Goal: Task Accomplishment & Management: Complete application form

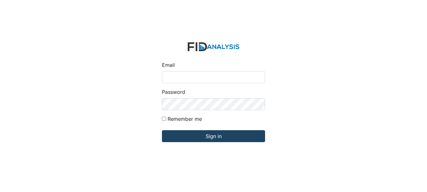
type input "[EMAIL_ADDRESS][DOMAIN_NAME]"
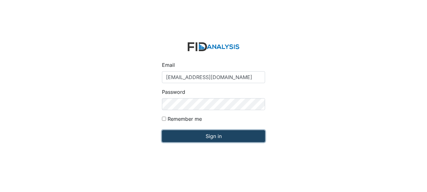
click at [207, 131] on input "Sign in" at bounding box center [213, 136] width 103 height 12
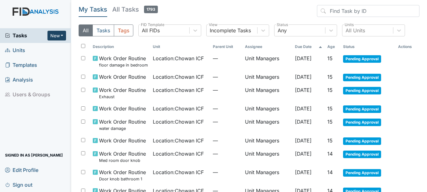
click at [54, 38] on button "New" at bounding box center [56, 36] width 19 height 10
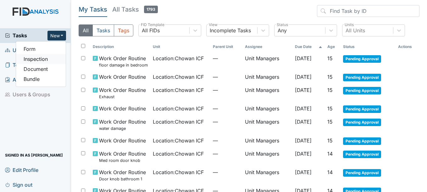
click at [52, 58] on link "Inspection" at bounding box center [41, 59] width 50 height 10
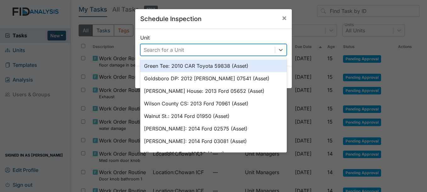
click at [226, 52] on div "Search for a Unit" at bounding box center [208, 49] width 134 height 11
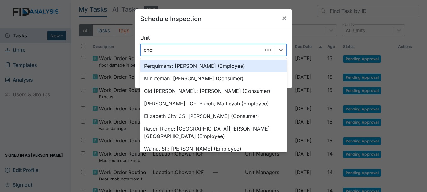
type input "chowa"
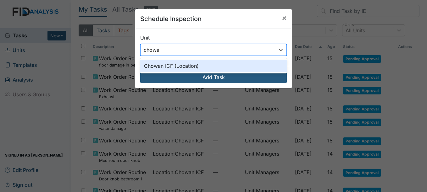
click at [170, 64] on div "Chowan ICF (Location)" at bounding box center [213, 66] width 146 height 13
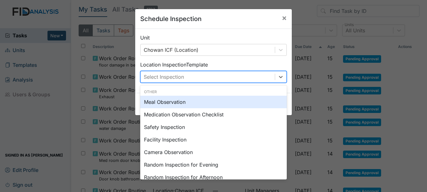
click at [169, 79] on div "Select Inspection" at bounding box center [164, 77] width 40 height 8
click at [203, 105] on div "Meal Observation" at bounding box center [213, 102] width 146 height 13
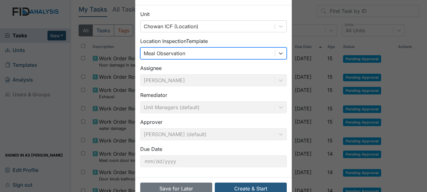
scroll to position [40, 0]
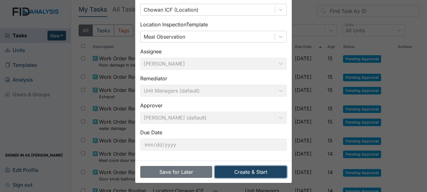
click at [237, 170] on button "Create & Start" at bounding box center [251, 172] width 72 height 12
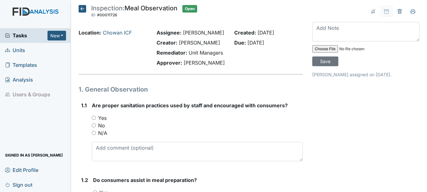
click at [104, 116] on label "Yes" at bounding box center [102, 118] width 8 height 8
click at [96, 116] on input "Yes" at bounding box center [94, 118] width 4 height 4
radio input "true"
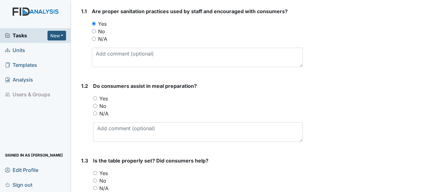
click at [108, 99] on label "Yes" at bounding box center [103, 99] width 8 height 8
click at [97, 99] on input "Yes" at bounding box center [95, 98] width 4 height 4
radio input "true"
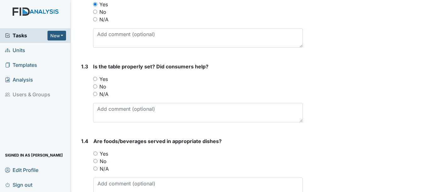
click at [103, 75] on label "Yes" at bounding box center [103, 79] width 8 height 8
click at [97, 77] on input "Yes" at bounding box center [95, 79] width 4 height 4
radio input "true"
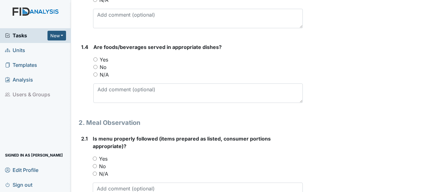
click at [101, 58] on label "Yes" at bounding box center [104, 60] width 8 height 8
click at [97, 58] on input "Yes" at bounding box center [95, 60] width 4 height 4
radio input "true"
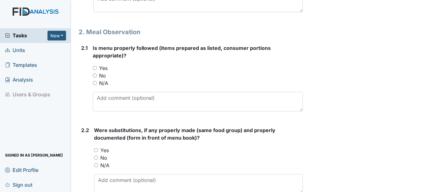
scroll to position [377, 0]
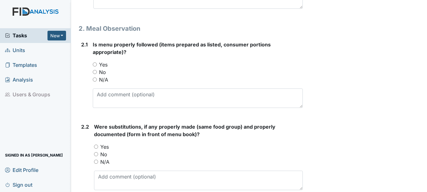
click at [105, 66] on label "Yes" at bounding box center [103, 65] width 8 height 8
click at [97, 66] on input "Yes" at bounding box center [95, 65] width 4 height 4
radio input "true"
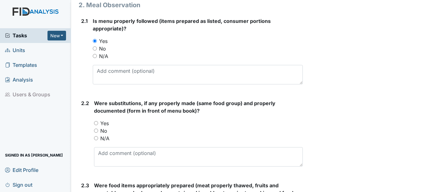
scroll to position [440, 0]
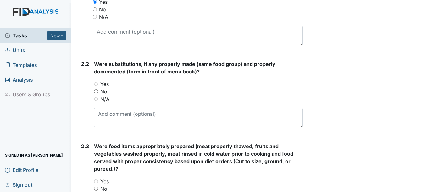
click at [103, 97] on label "N/A" at bounding box center [104, 100] width 9 height 8
click at [98, 97] on input "N/A" at bounding box center [96, 99] width 4 height 4
radio input "true"
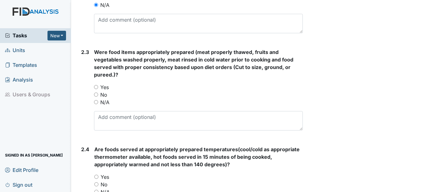
click at [102, 86] on label "Yes" at bounding box center [104, 88] width 8 height 8
click at [98, 86] on input "Yes" at bounding box center [96, 87] width 4 height 4
radio input "true"
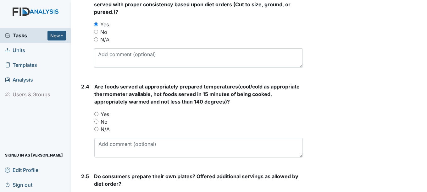
click at [105, 117] on label "Yes" at bounding box center [105, 115] width 8 height 8
click at [98, 116] on input "Yes" at bounding box center [96, 114] width 4 height 4
radio input "true"
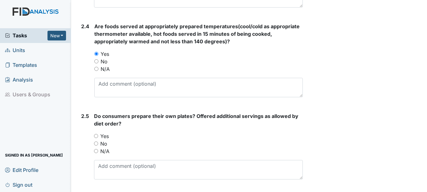
scroll to position [660, 0]
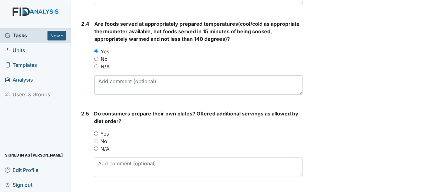
click at [103, 131] on label "Yes" at bounding box center [104, 134] width 8 height 8
click at [98, 132] on input "Yes" at bounding box center [96, 134] width 4 height 4
radio input "true"
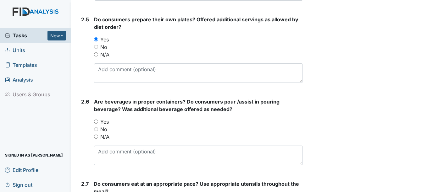
click at [105, 124] on label "Yes" at bounding box center [104, 122] width 8 height 8
click at [98, 124] on input "Yes" at bounding box center [96, 122] width 4 height 4
radio input "true"
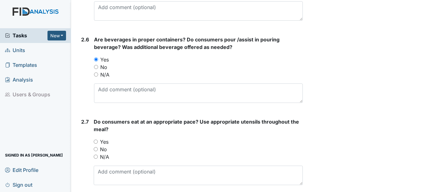
scroll to position [817, 0]
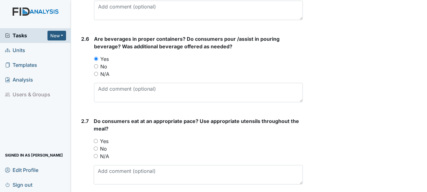
click at [104, 140] on label "Yes" at bounding box center [104, 142] width 8 height 8
click at [98, 140] on input "Yes" at bounding box center [96, 141] width 4 height 4
radio input "true"
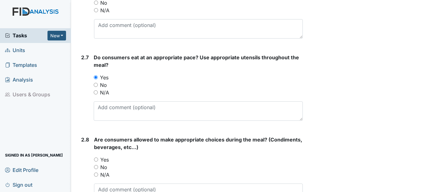
scroll to position [912, 0]
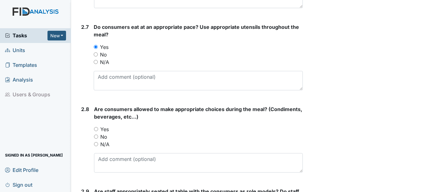
click at [104, 127] on label "Yes" at bounding box center [104, 130] width 8 height 8
click at [98, 127] on input "Yes" at bounding box center [96, 129] width 4 height 4
radio input "true"
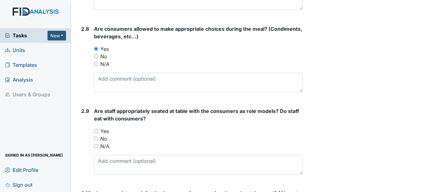
scroll to position [1006, 0]
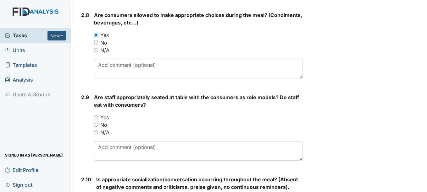
click at [109, 118] on label "Yes" at bounding box center [104, 118] width 8 height 8
click at [98, 118] on input "Yes" at bounding box center [96, 117] width 4 height 4
radio input "true"
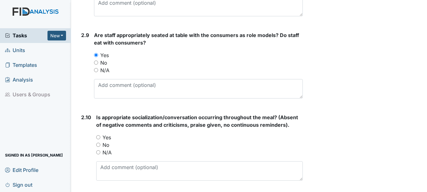
scroll to position [1069, 0]
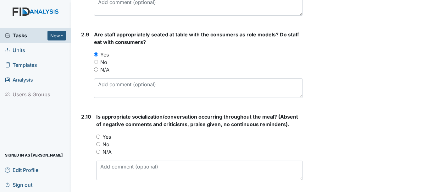
click at [106, 133] on div "Is appropriate socialization/conversation occurring throughout the meal? (Absen…" at bounding box center [199, 146] width 206 height 67
click at [112, 135] on div "Yes" at bounding box center [199, 137] width 206 height 8
click at [107, 139] on label "Yes" at bounding box center [106, 137] width 8 height 8
click at [100, 139] on input "Yes" at bounding box center [98, 137] width 4 height 4
radio input "true"
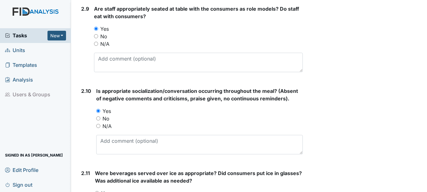
scroll to position [1163, 0]
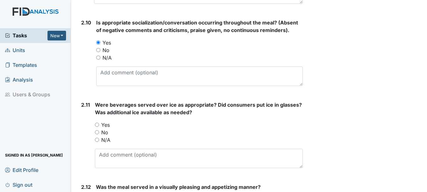
click at [104, 127] on label "Yes" at bounding box center [105, 125] width 8 height 8
click at [99, 127] on input "Yes" at bounding box center [97, 125] width 4 height 4
radio input "true"
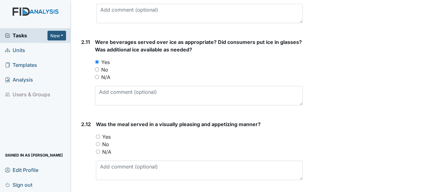
click at [106, 137] on label "Yes" at bounding box center [106, 137] width 8 height 8
click at [100, 137] on input "Yes" at bounding box center [98, 137] width 4 height 4
radio input "true"
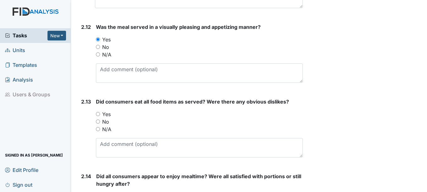
scroll to position [1352, 0]
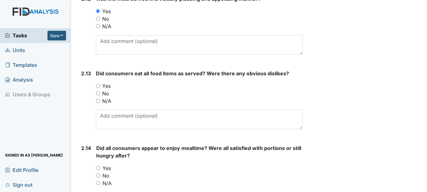
click at [106, 87] on label "Yes" at bounding box center [106, 86] width 8 height 8
click at [100, 87] on input "Yes" at bounding box center [98, 86] width 4 height 4
radio input "true"
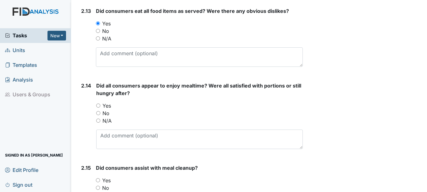
scroll to position [1414, 0]
click at [103, 107] on label "Yes" at bounding box center [106, 106] width 8 height 8
click at [100, 107] on input "Yes" at bounding box center [98, 105] width 4 height 4
radio input "true"
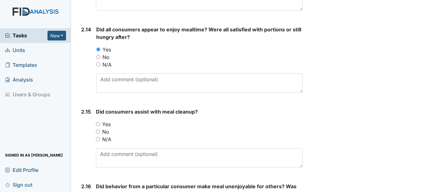
scroll to position [1509, 0]
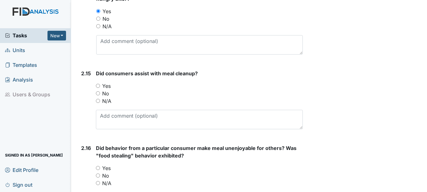
click at [101, 87] on div "Yes" at bounding box center [199, 86] width 207 height 8
click at [107, 85] on label "Yes" at bounding box center [106, 86] width 8 height 8
click at [100, 85] on input "Yes" at bounding box center [98, 86] width 4 height 4
radio input "true"
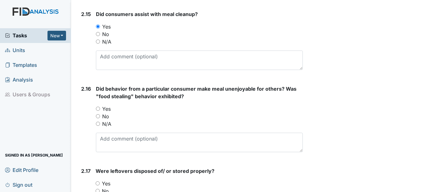
scroll to position [1572, 0]
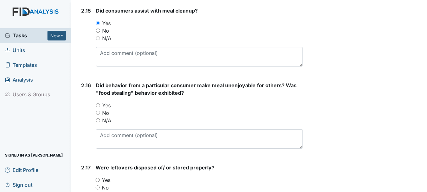
click at [109, 103] on label "Yes" at bounding box center [106, 106] width 8 height 8
click at [100, 103] on input "Yes" at bounding box center [98, 105] width 4 height 4
radio input "true"
click at [107, 113] on label "No" at bounding box center [105, 113] width 7 height 8
click at [100, 113] on input "No" at bounding box center [98, 113] width 4 height 4
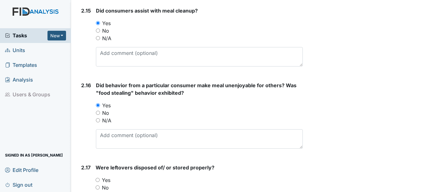
radio input "true"
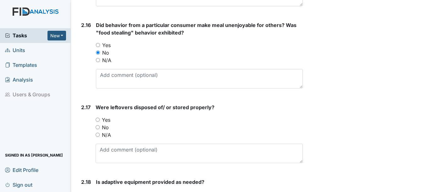
scroll to position [1635, 0]
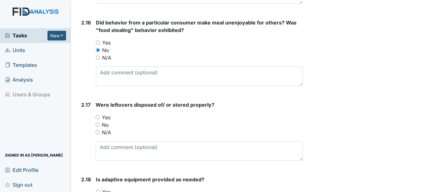
click at [105, 133] on label "N/A" at bounding box center [106, 133] width 9 height 8
click at [100, 133] on input "N/A" at bounding box center [98, 132] width 4 height 4
radio input "true"
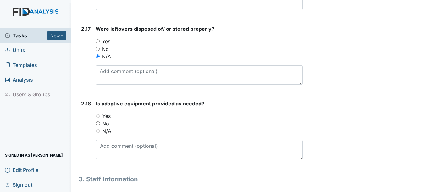
scroll to position [1729, 0]
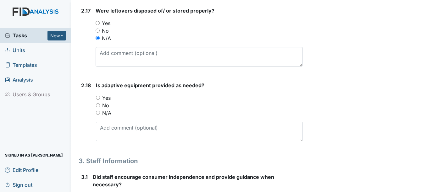
click at [102, 98] on label "Yes" at bounding box center [106, 98] width 8 height 8
click at [100, 98] on input "Yes" at bounding box center [98, 98] width 4 height 4
radio input "true"
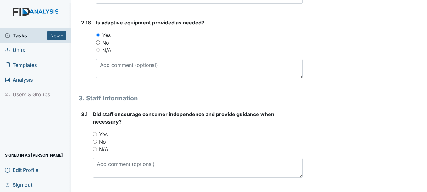
click at [102, 136] on label "Yes" at bounding box center [103, 135] width 8 height 8
click at [97, 136] on input "Yes" at bounding box center [95, 134] width 4 height 4
radio input "true"
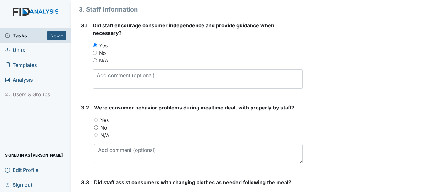
scroll to position [1886, 0]
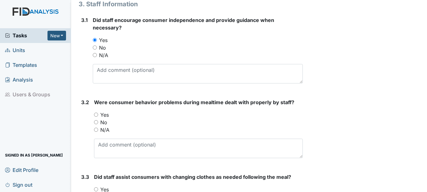
click at [105, 114] on label "Yes" at bounding box center [104, 115] width 8 height 8
click at [98, 114] on input "Yes" at bounding box center [96, 115] width 4 height 4
radio input "true"
click at [101, 127] on label "N/A" at bounding box center [104, 130] width 9 height 8
click at [98, 128] on input "N/A" at bounding box center [96, 130] width 4 height 4
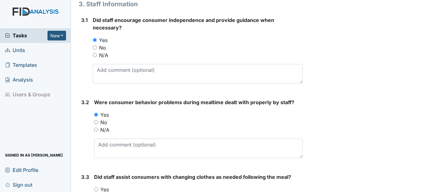
radio input "true"
click at [101, 122] on label "No" at bounding box center [103, 123] width 7 height 8
click at [98, 122] on input "No" at bounding box center [96, 122] width 4 height 4
radio input "true"
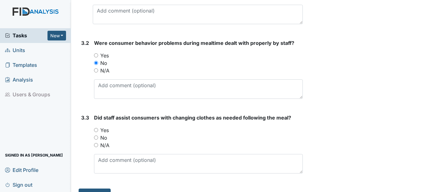
scroll to position [1959, 0]
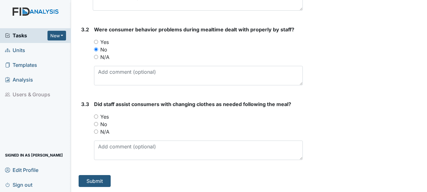
click at [103, 119] on label "Yes" at bounding box center [104, 117] width 8 height 8
click at [98, 119] on input "Yes" at bounding box center [96, 117] width 4 height 4
radio input "true"
click at [103, 182] on button "Submit" at bounding box center [95, 181] width 32 height 12
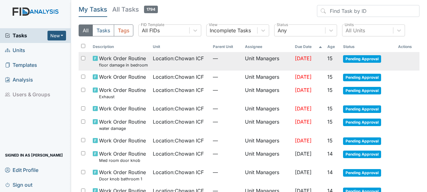
click at [304, 57] on span "[DATE]" at bounding box center [303, 58] width 17 height 6
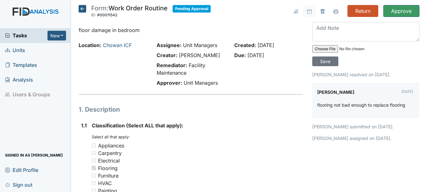
click at [81, 7] on icon at bounding box center [83, 9] width 8 height 8
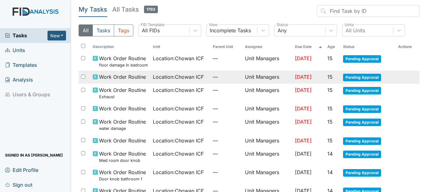
click at [187, 75] on span "Location : Chowan ICF" at bounding box center [178, 77] width 51 height 8
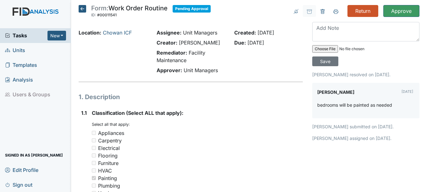
click at [82, 10] on icon at bounding box center [83, 9] width 8 height 8
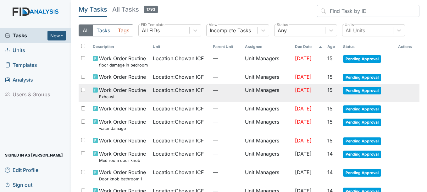
click at [180, 93] on span "Location : Chowan ICF" at bounding box center [178, 90] width 51 height 8
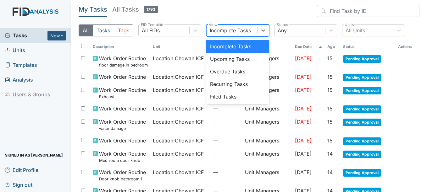
click at [244, 33] on div "Incomplete Tasks" at bounding box center [230, 31] width 41 height 8
click at [235, 56] on div "Upcoming Tasks" at bounding box center [237, 59] width 63 height 13
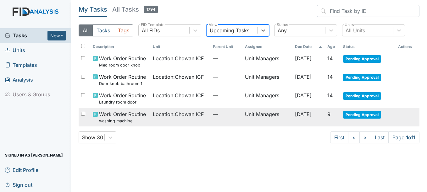
click at [228, 115] on span "—" at bounding box center [226, 115] width 27 height 8
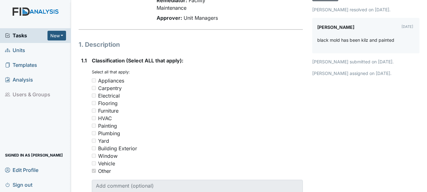
scroll to position [63, 0]
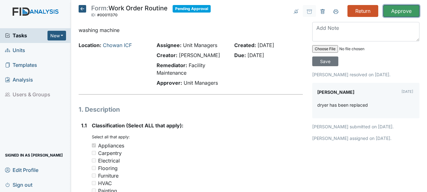
click at [401, 11] on input "Approve" at bounding box center [401, 11] width 36 height 12
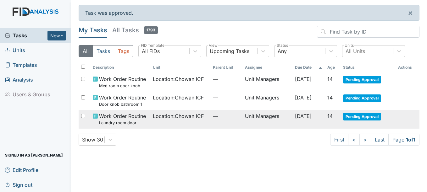
click at [198, 117] on span "Location : Chowan ICF" at bounding box center [178, 117] width 51 height 8
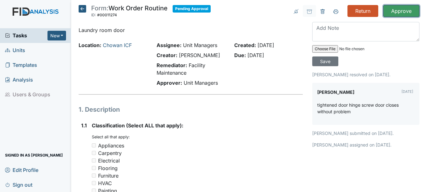
click at [387, 14] on input "Approve" at bounding box center [401, 11] width 36 height 12
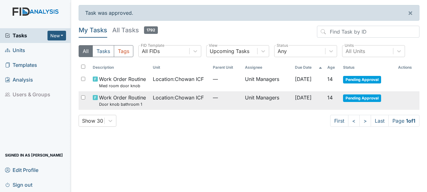
click at [242, 93] on td "Unit Managers" at bounding box center [267, 100] width 50 height 19
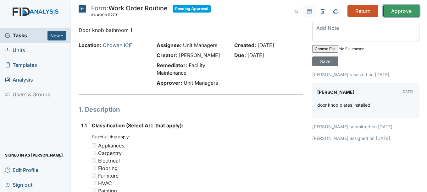
click at [397, 8] on input "Approve" at bounding box center [401, 11] width 36 height 12
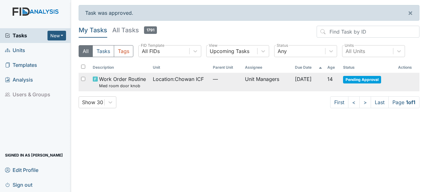
click at [210, 84] on td "—" at bounding box center [226, 82] width 32 height 19
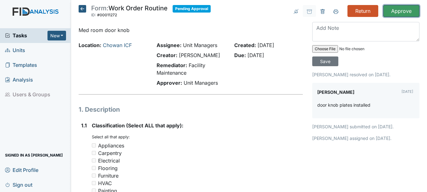
click at [397, 15] on input "Approve" at bounding box center [401, 11] width 36 height 12
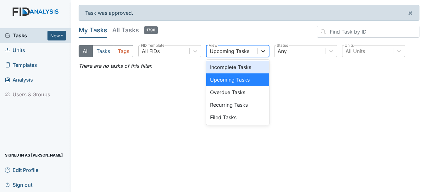
click at [259, 48] on div at bounding box center [262, 51] width 11 height 11
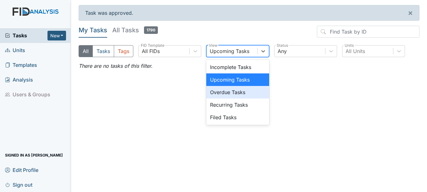
click at [231, 90] on div "Overdue Tasks" at bounding box center [237, 92] width 63 height 13
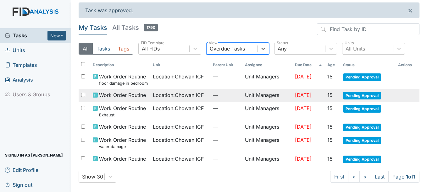
scroll to position [3, 0]
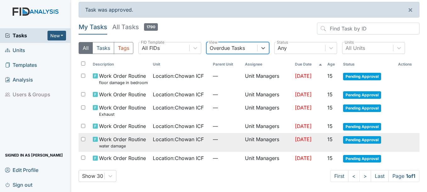
click at [242, 144] on td "Unit Managers" at bounding box center [267, 142] width 50 height 19
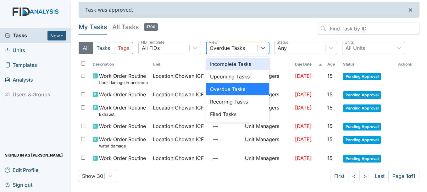
click at [235, 48] on div "Overdue Tasks" at bounding box center [227, 48] width 35 height 8
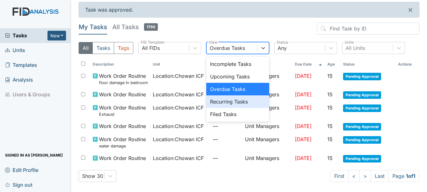
click at [235, 104] on div "Recurring Tasks" at bounding box center [237, 102] width 63 height 13
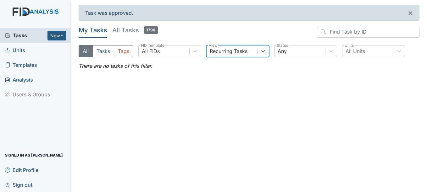
click at [235, 52] on div "Recurring Tasks" at bounding box center [229, 51] width 38 height 8
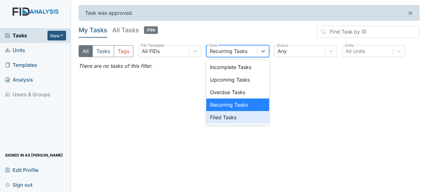
click at [233, 120] on div "Filed Tasks" at bounding box center [237, 117] width 63 height 13
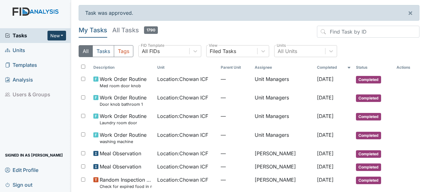
click at [63, 32] on button "New" at bounding box center [56, 36] width 19 height 10
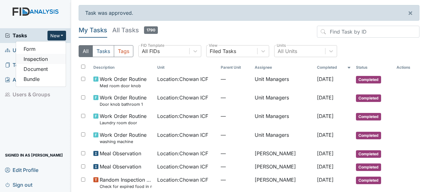
click at [56, 57] on link "Inspection" at bounding box center [41, 59] width 50 height 10
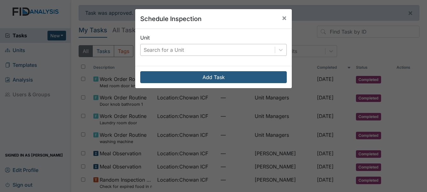
click at [156, 47] on div "Search for a Unit" at bounding box center [164, 50] width 40 height 8
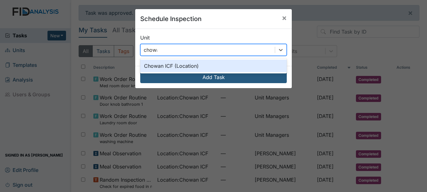
type input "chowan"
click at [177, 63] on div "Chowan ICF (Location)" at bounding box center [213, 66] width 146 height 13
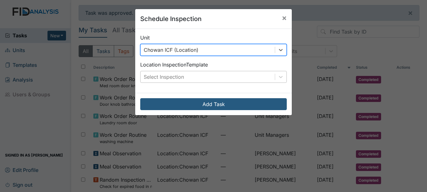
click at [177, 75] on div "Select Inspection" at bounding box center [164, 77] width 40 height 8
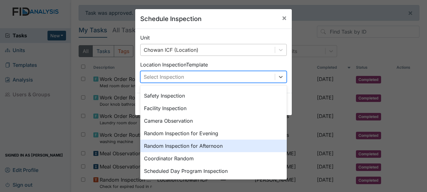
scroll to position [63, 0]
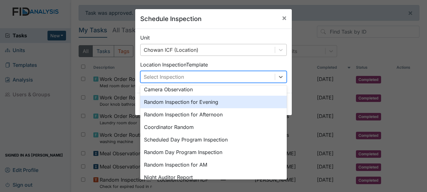
click at [218, 107] on div "Random Inspection for Evening" at bounding box center [213, 102] width 146 height 13
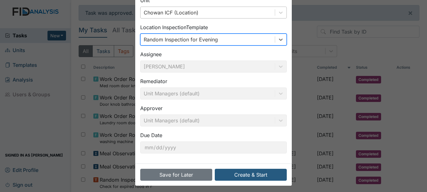
scroll to position [40, 0]
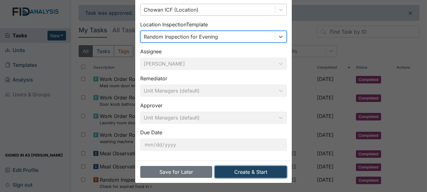
click at [247, 169] on button "Create & Start" at bounding box center [251, 172] width 72 height 12
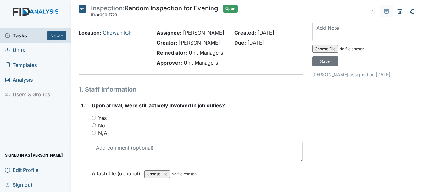
click at [102, 116] on label "Yes" at bounding box center [102, 118] width 8 height 8
click at [96, 116] on input "Yes" at bounding box center [94, 118] width 4 height 4
radio input "true"
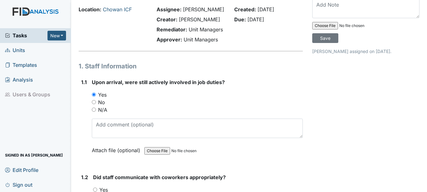
scroll to position [94, 0]
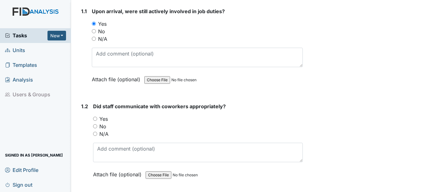
click at [102, 121] on label "Yes" at bounding box center [103, 119] width 8 height 8
click at [97, 121] on input "Yes" at bounding box center [95, 119] width 4 height 4
radio input "true"
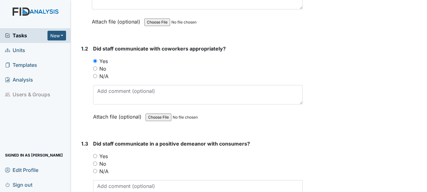
scroll to position [157, 0]
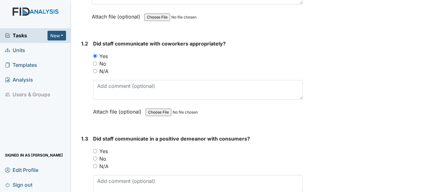
click at [105, 149] on label "Yes" at bounding box center [103, 152] width 8 height 8
click at [97, 149] on input "Yes" at bounding box center [95, 151] width 4 height 4
radio input "true"
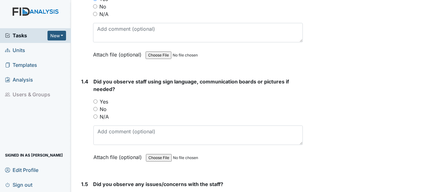
scroll to position [314, 0]
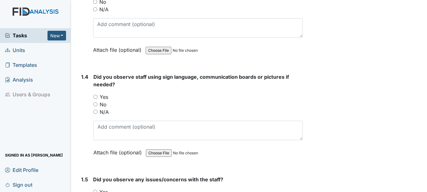
click at [102, 114] on label "N/A" at bounding box center [104, 112] width 9 height 8
click at [97, 114] on input "N/A" at bounding box center [95, 112] width 4 height 4
radio input "true"
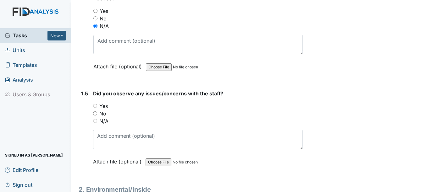
scroll to position [409, 0]
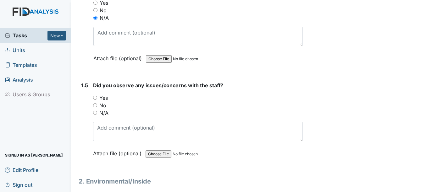
click at [102, 111] on label "N/A" at bounding box center [103, 113] width 9 height 8
click at [97, 111] on input "N/A" at bounding box center [95, 113] width 4 height 4
radio input "true"
click at [102, 107] on label "No" at bounding box center [102, 106] width 7 height 8
click at [97, 107] on input "No" at bounding box center [95, 105] width 4 height 4
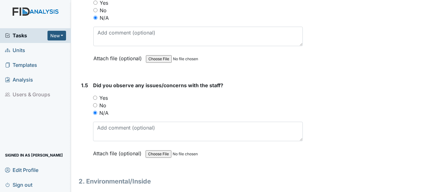
radio input "true"
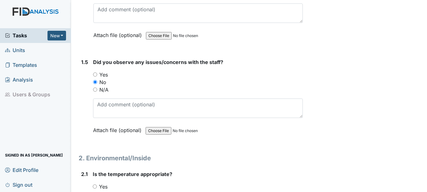
scroll to position [534, 0]
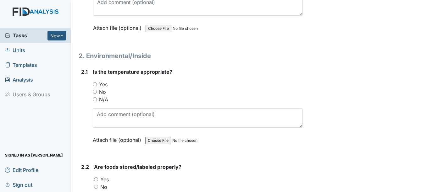
click at [103, 87] on label "Yes" at bounding box center [103, 85] width 8 height 8
click at [97, 86] on input "Yes" at bounding box center [95, 84] width 4 height 4
radio input "true"
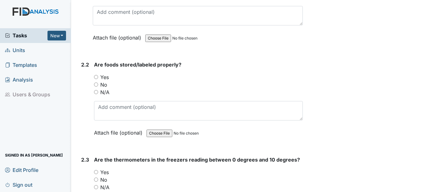
scroll to position [660, 0]
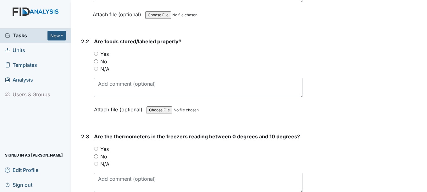
click at [108, 53] on label "Yes" at bounding box center [104, 54] width 8 height 8
click at [98, 53] on input "Yes" at bounding box center [96, 54] width 4 height 4
radio input "true"
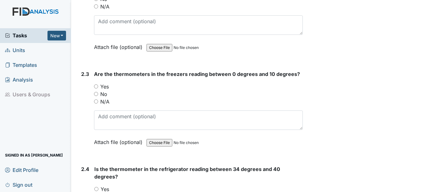
scroll to position [723, 0]
click at [104, 87] on label "Yes" at bounding box center [104, 87] width 8 height 8
click at [98, 87] on input "Yes" at bounding box center [96, 86] width 4 height 4
radio input "true"
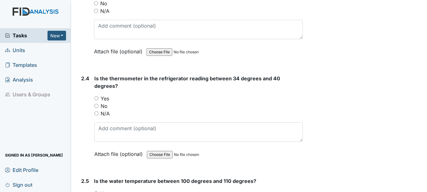
scroll to position [817, 0]
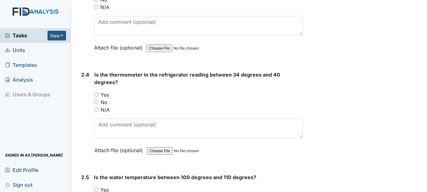
click at [103, 92] on label "Yes" at bounding box center [105, 95] width 8 height 8
click at [98, 93] on input "Yes" at bounding box center [96, 95] width 4 height 4
radio input "true"
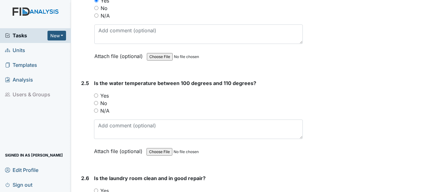
click at [100, 95] on label "Yes" at bounding box center [104, 96] width 8 height 8
click at [98, 95] on input "Yes" at bounding box center [96, 96] width 4 height 4
radio input "true"
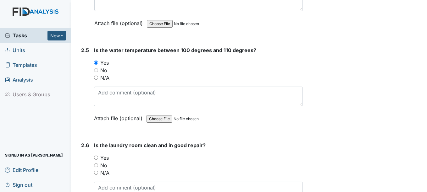
scroll to position [1069, 0]
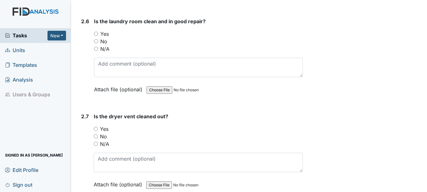
click at [108, 36] on label "Yes" at bounding box center [104, 34] width 8 height 8
click at [98, 36] on input "Yes" at bounding box center [96, 34] width 4 height 4
radio input "true"
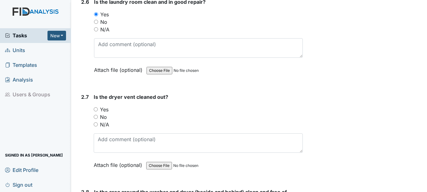
scroll to position [1132, 0]
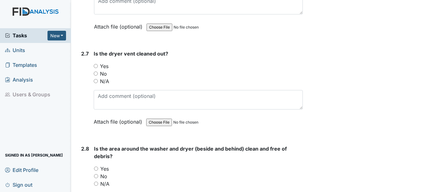
click at [95, 63] on div "Yes" at bounding box center [198, 67] width 209 height 8
click at [105, 67] on label "Yes" at bounding box center [104, 67] width 8 height 8
click at [98, 67] on input "Yes" at bounding box center [96, 66] width 4 height 4
radio input "true"
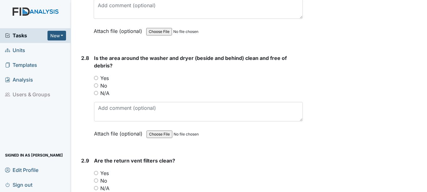
scroll to position [1226, 0]
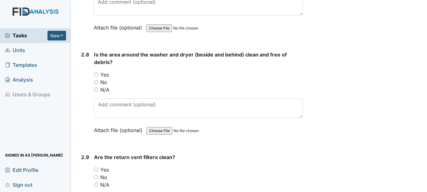
click at [102, 77] on label "Yes" at bounding box center [104, 75] width 8 height 8
click at [98, 77] on input "Yes" at bounding box center [96, 75] width 4 height 4
radio input "true"
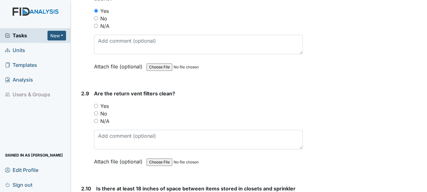
scroll to position [1320, 0]
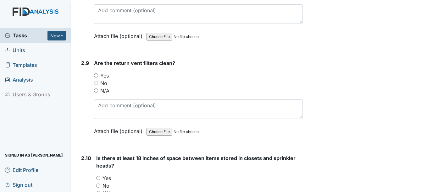
click at [105, 77] on label "Yes" at bounding box center [104, 76] width 8 height 8
click at [98, 77] on input "Yes" at bounding box center [96, 76] width 4 height 4
radio input "true"
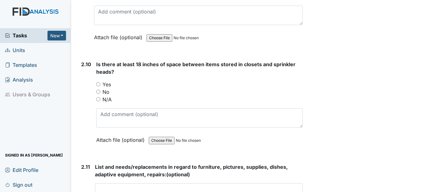
scroll to position [1414, 0]
click at [106, 83] on label "Yes" at bounding box center [106, 84] width 8 height 8
click at [100, 83] on input "Yes" at bounding box center [98, 84] width 4 height 4
radio input "true"
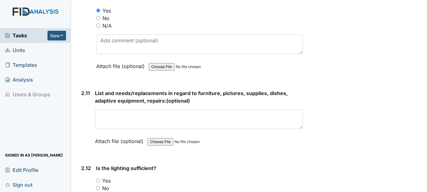
scroll to position [1509, 0]
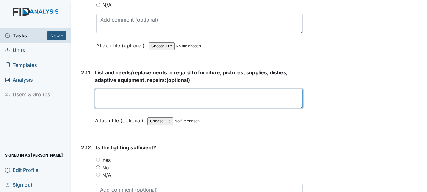
click at [112, 92] on textarea at bounding box center [198, 98] width 207 height 19
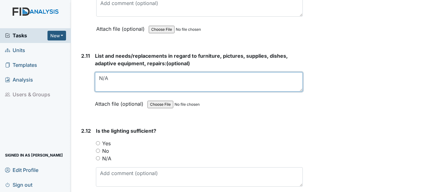
scroll to position [1540, 0]
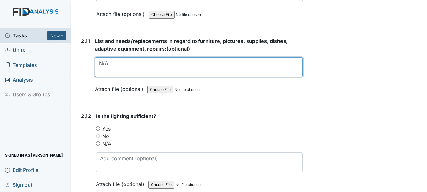
type textarea "N/A"
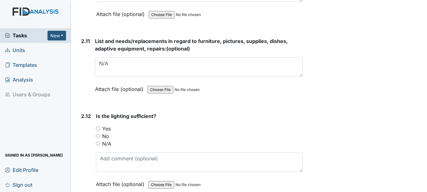
click at [107, 132] on label "Yes" at bounding box center [106, 129] width 8 height 8
click at [100, 131] on input "Yes" at bounding box center [98, 129] width 4 height 4
radio input "true"
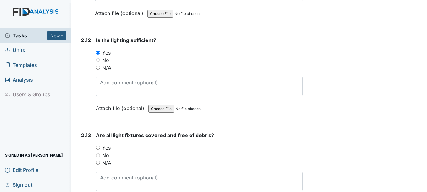
scroll to position [1635, 0]
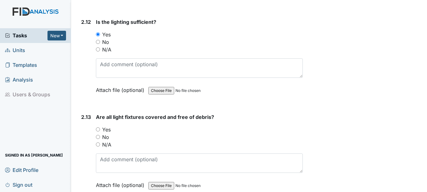
click at [108, 128] on label "Yes" at bounding box center [106, 130] width 8 height 8
click at [100, 128] on input "Yes" at bounding box center [98, 130] width 4 height 4
radio input "true"
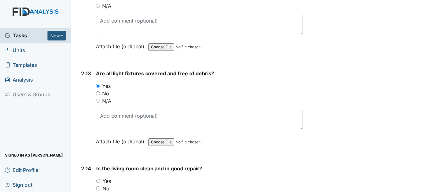
scroll to position [1697, 0]
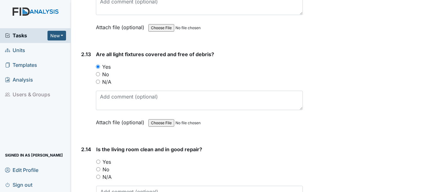
click at [106, 162] on label "Yes" at bounding box center [106, 162] width 8 height 8
click at [100, 162] on input "Yes" at bounding box center [98, 162] width 4 height 4
radio input "true"
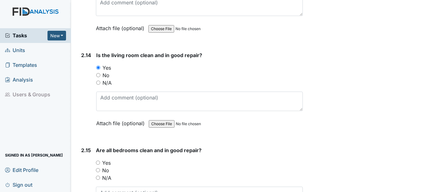
click at [102, 164] on div "Yes" at bounding box center [199, 163] width 207 height 8
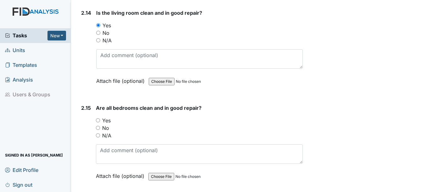
scroll to position [1823, 0]
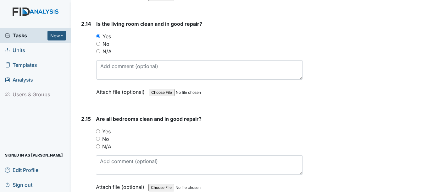
click at [110, 133] on label "Yes" at bounding box center [106, 132] width 8 height 8
click at [100, 133] on input "Yes" at bounding box center [98, 132] width 4 height 4
radio input "true"
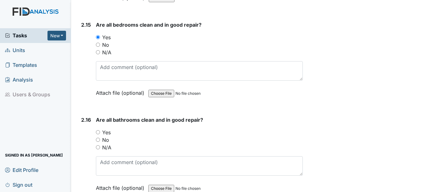
click at [110, 134] on label "Yes" at bounding box center [106, 133] width 8 height 8
click at [100, 134] on input "Yes" at bounding box center [98, 132] width 4 height 4
radio input "true"
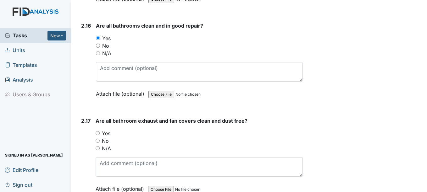
click at [110, 133] on label "Yes" at bounding box center [106, 134] width 8 height 8
click at [100, 133] on input "Yes" at bounding box center [98, 133] width 4 height 4
radio input "true"
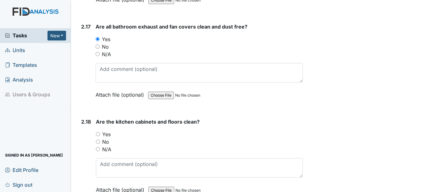
click at [110, 133] on label "Yes" at bounding box center [106, 135] width 8 height 8
click at [100, 133] on input "Yes" at bounding box center [98, 134] width 4 height 4
radio input "true"
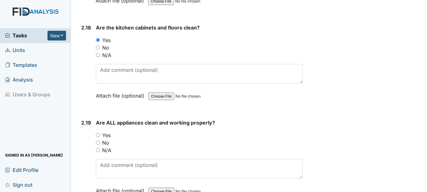
click at [110, 133] on label "Yes" at bounding box center [106, 136] width 8 height 8
click at [100, 133] on input "Yes" at bounding box center [98, 135] width 4 height 4
radio input "true"
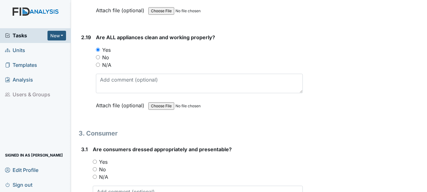
scroll to position [2295, 0]
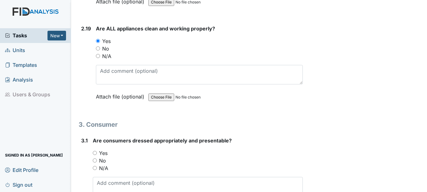
click at [105, 152] on label "Yes" at bounding box center [103, 154] width 8 height 8
click at [97, 152] on input "Yes" at bounding box center [95, 153] width 4 height 4
radio input "true"
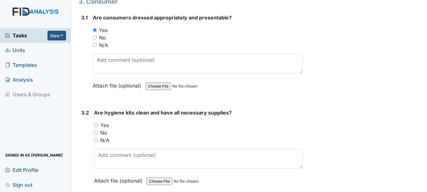
scroll to position [2420, 0]
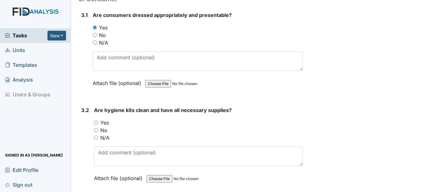
click at [107, 122] on label "Yes" at bounding box center [104, 123] width 8 height 8
click at [98, 122] on input "Yes" at bounding box center [96, 123] width 4 height 4
radio input "true"
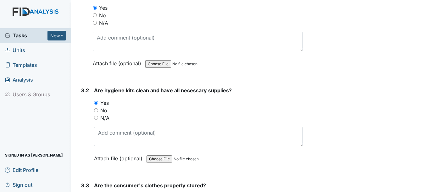
scroll to position [2515, 0]
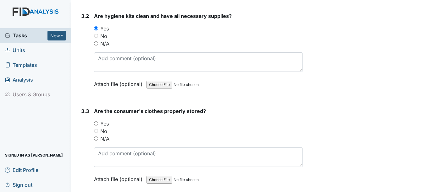
click at [107, 125] on label "Yes" at bounding box center [104, 124] width 8 height 8
click at [98, 125] on input "Yes" at bounding box center [96, 124] width 4 height 4
radio input "true"
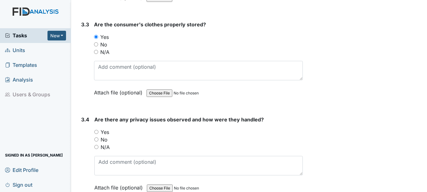
scroll to position [2609, 0]
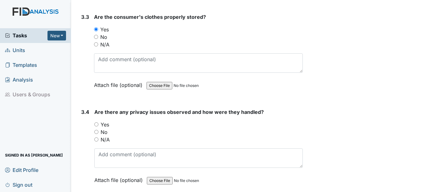
click at [103, 125] on label "Yes" at bounding box center [105, 125] width 8 height 8
click at [98, 125] on input "Yes" at bounding box center [96, 125] width 4 height 4
radio input "true"
click at [99, 132] on div "No" at bounding box center [198, 133] width 208 height 8
click at [99, 135] on div "No" at bounding box center [198, 133] width 208 height 8
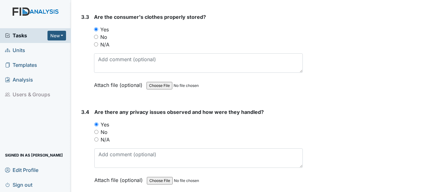
click at [97, 134] on input "No" at bounding box center [96, 132] width 4 height 4
radio input "true"
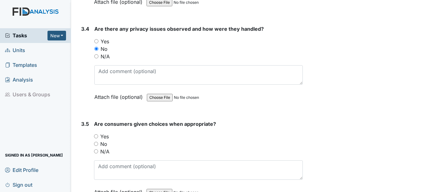
scroll to position [2703, 0]
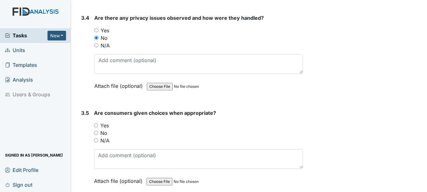
click at [102, 126] on label "Yes" at bounding box center [104, 126] width 8 height 8
click at [98, 126] on input "Yes" at bounding box center [96, 126] width 4 height 4
radio input "true"
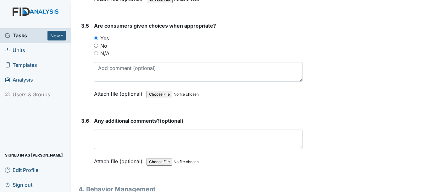
scroll to position [2798, 0]
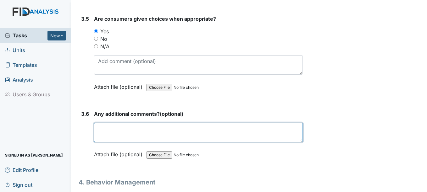
click at [115, 129] on textarea at bounding box center [198, 132] width 208 height 19
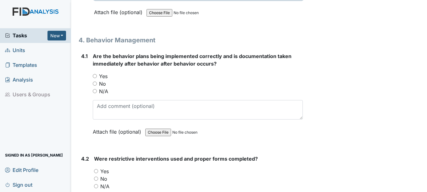
scroll to position [2955, 0]
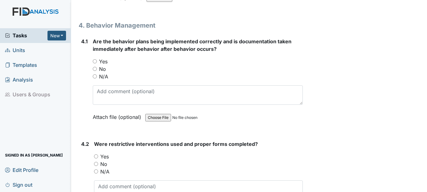
type textarea "N/A"
click at [101, 60] on label "Yes" at bounding box center [103, 62] width 8 height 8
click at [97, 60] on input "Yes" at bounding box center [95, 61] width 4 height 4
radio input "true"
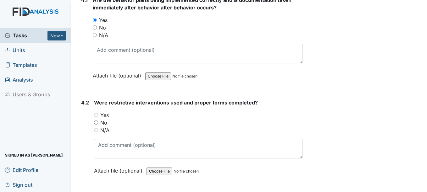
scroll to position [3018, 0]
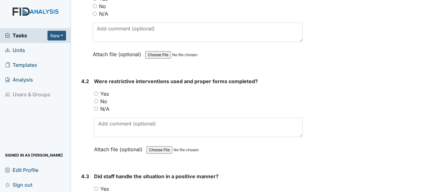
click at [104, 96] on label "Yes" at bounding box center [104, 94] width 8 height 8
click at [98, 96] on input "Yes" at bounding box center [96, 94] width 4 height 4
radio input "true"
click at [107, 95] on label "Yes" at bounding box center [104, 94] width 8 height 8
click at [98, 95] on input "Yes" at bounding box center [96, 94] width 4 height 4
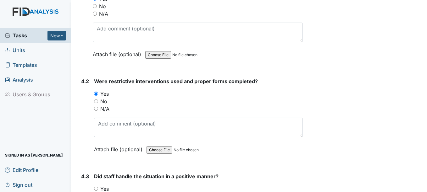
click at [107, 102] on label "No" at bounding box center [103, 102] width 7 height 8
click at [98, 102] on input "No" at bounding box center [96, 101] width 4 height 4
radio input "true"
click at [98, 87] on div "Were restrictive interventions used and proper forms completed? You must select…" at bounding box center [198, 118] width 208 height 80
click at [102, 93] on label "Yes" at bounding box center [104, 94] width 8 height 8
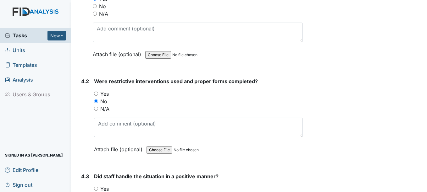
click at [98, 93] on input "Yes" at bounding box center [96, 94] width 4 height 4
radio input "true"
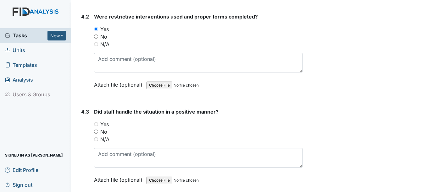
scroll to position [3112, 0]
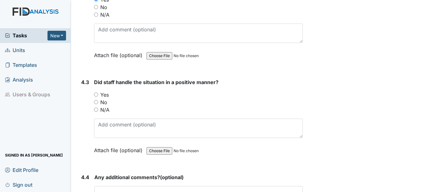
click at [104, 93] on label "Yes" at bounding box center [104, 95] width 8 height 8
click at [98, 93] on input "Yes" at bounding box center [96, 95] width 4 height 4
radio input "true"
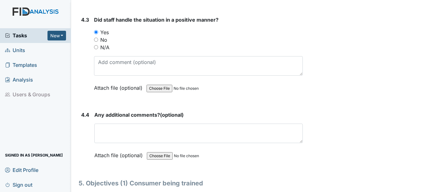
scroll to position [3175, 0]
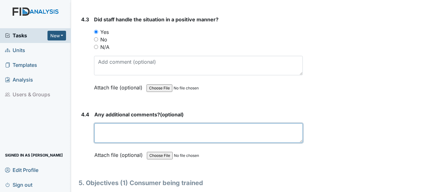
click at [115, 132] on textarea at bounding box center [198, 133] width 208 height 19
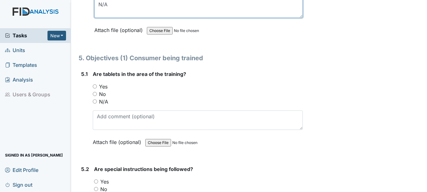
scroll to position [3300, 0]
type textarea "N/A"
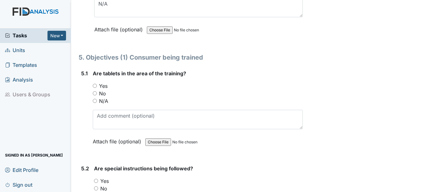
click at [102, 85] on label "Yes" at bounding box center [103, 86] width 8 height 8
click at [97, 85] on input "Yes" at bounding box center [95, 86] width 4 height 4
radio input "true"
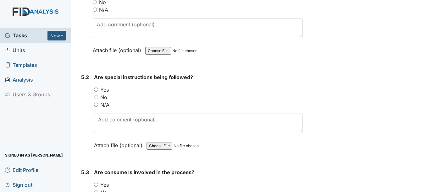
scroll to position [3395, 0]
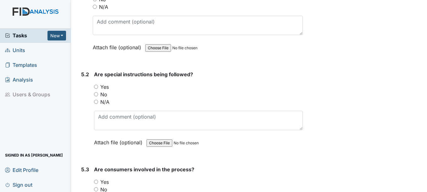
click at [104, 87] on label "Yes" at bounding box center [104, 87] width 8 height 8
click at [98, 87] on input "Yes" at bounding box center [96, 87] width 4 height 4
radio input "true"
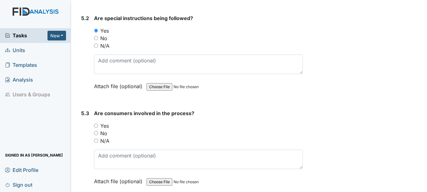
scroll to position [3458, 0]
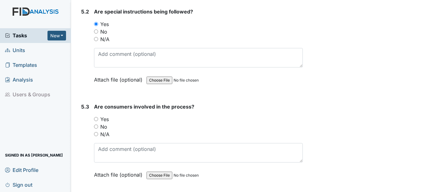
click at [105, 119] on label "Yes" at bounding box center [104, 120] width 8 height 8
click at [98, 119] on input "Yes" at bounding box center [96, 119] width 4 height 4
radio input "true"
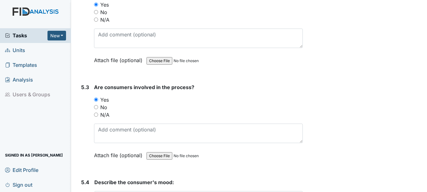
scroll to position [3552, 0]
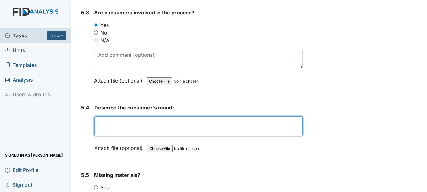
click at [120, 125] on textarea at bounding box center [198, 126] width 208 height 19
type textarea "o"
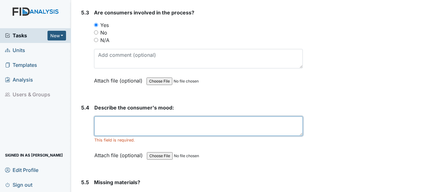
click at [126, 130] on textarea at bounding box center [198, 126] width 208 height 19
type textarea "c"
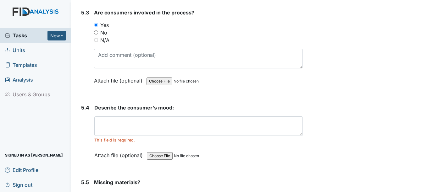
drag, startPoint x: 127, startPoint y: 108, endPoint x: 147, endPoint y: 109, distance: 19.8
drag, startPoint x: 157, startPoint y: 108, endPoint x: 126, endPoint y: 108, distance: 30.5
click at [126, 108] on span "Describe the consumer's mood:" at bounding box center [134, 108] width 80 height 6
drag, startPoint x: 126, startPoint y: 108, endPoint x: 134, endPoint y: 108, distance: 7.9
copy span "consumer's"
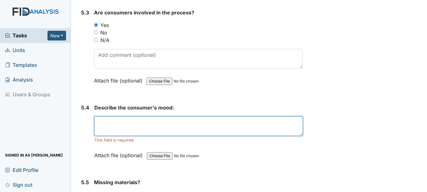
paste textarea "consumer's"
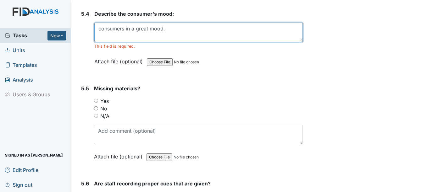
scroll to position [3646, 0]
type textarea "consumers in a great mood."
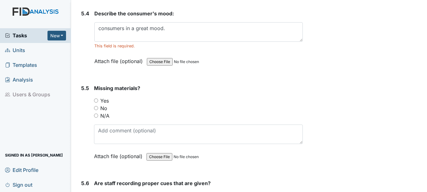
click at [104, 107] on label "No" at bounding box center [103, 109] width 7 height 8
click at [98, 107] on input "No" at bounding box center [96, 108] width 4 height 4
radio input "true"
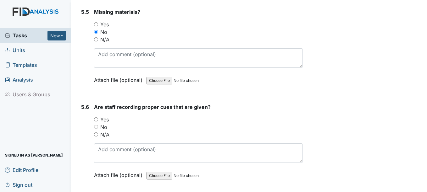
scroll to position [3741, 0]
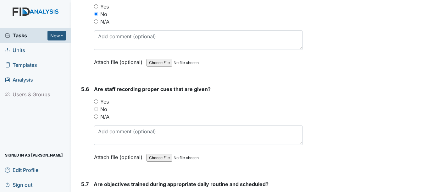
click at [102, 100] on label "Yes" at bounding box center [104, 102] width 8 height 8
click at [98, 100] on input "Yes" at bounding box center [96, 102] width 4 height 4
radio input "true"
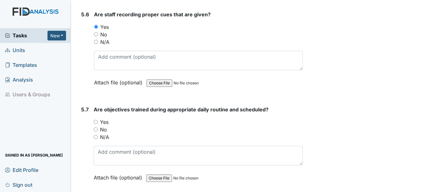
scroll to position [3835, 0]
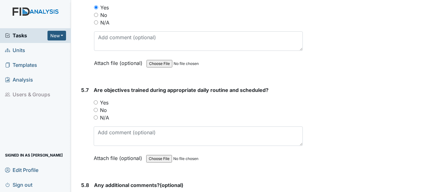
click at [109, 101] on div "Yes" at bounding box center [198, 103] width 209 height 8
click at [89, 106] on div "5.7" at bounding box center [85, 128] width 8 height 85
click at [103, 104] on label "Yes" at bounding box center [104, 103] width 8 height 8
click at [98, 104] on input "Yes" at bounding box center [96, 103] width 4 height 4
radio input "true"
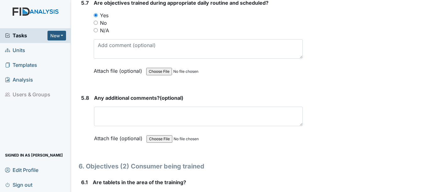
scroll to position [3929, 0]
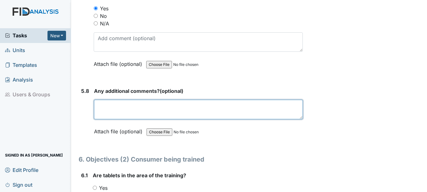
click at [116, 105] on textarea at bounding box center [198, 109] width 208 height 19
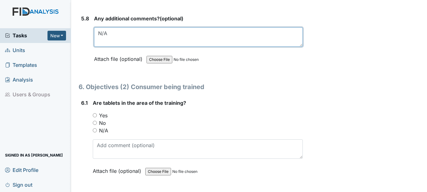
scroll to position [4023, 0]
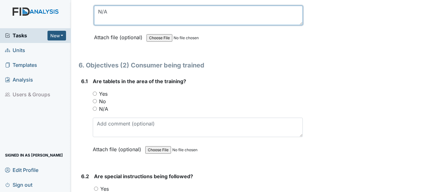
type textarea "N/A"
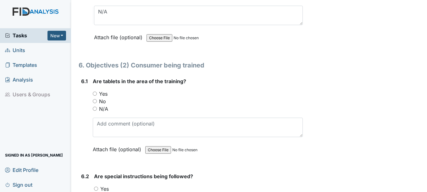
click at [106, 97] on label "Yes" at bounding box center [103, 94] width 8 height 8
click at [97, 96] on input "Yes" at bounding box center [95, 94] width 4 height 4
radio input "true"
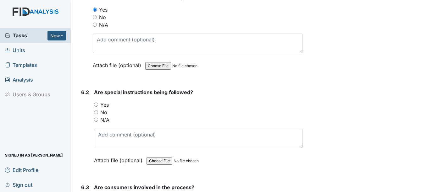
scroll to position [4118, 0]
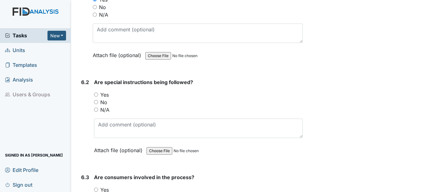
click at [108, 94] on label "Yes" at bounding box center [104, 95] width 8 height 8
click at [98, 94] on input "Yes" at bounding box center [96, 95] width 4 height 4
radio input "true"
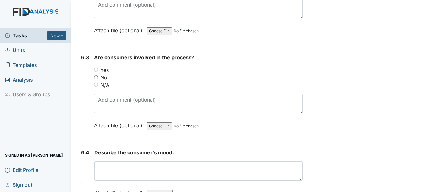
scroll to position [4243, 0]
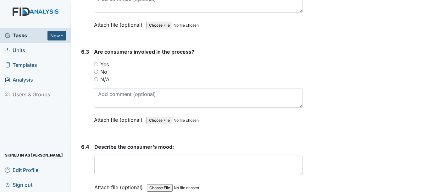
click at [109, 63] on label "Yes" at bounding box center [104, 65] width 8 height 8
click at [98, 63] on input "Yes" at bounding box center [96, 64] width 4 height 4
radio input "true"
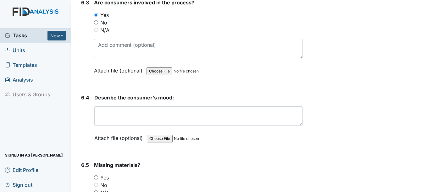
scroll to position [4306, 0]
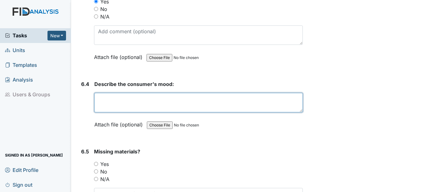
drag, startPoint x: 135, startPoint y: 101, endPoint x: 133, endPoint y: 96, distance: 5.7
click at [135, 100] on textarea at bounding box center [198, 102] width 208 height 19
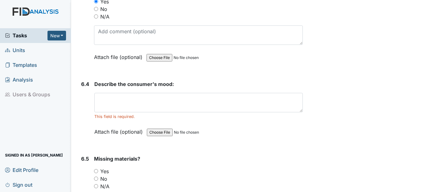
drag, startPoint x: 157, startPoint y: 84, endPoint x: 126, endPoint y: 80, distance: 31.1
click at [178, 85] on strong "Describe the consumer's mood:" at bounding box center [198, 84] width 208 height 8
drag, startPoint x: 128, startPoint y: 85, endPoint x: 157, endPoint y: 83, distance: 29.3
click at [157, 83] on span "Describe the consumer's mood:" at bounding box center [134, 84] width 80 height 6
drag, startPoint x: 157, startPoint y: 83, endPoint x: 146, endPoint y: 86, distance: 11.9
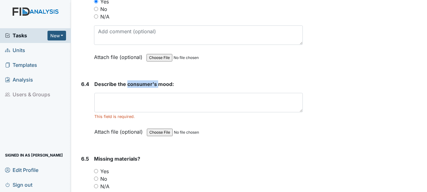
copy span "consumer's"
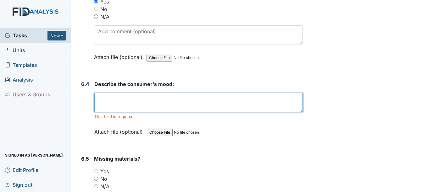
paste textarea "consumer's"
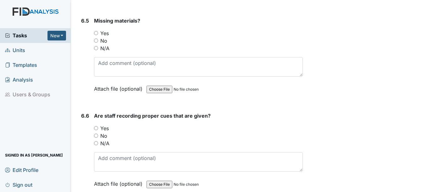
scroll to position [4463, 0]
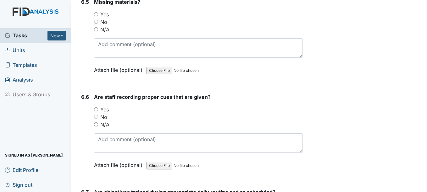
type textarea "consumer's in a good mood."
click at [104, 23] on label "No" at bounding box center [103, 22] width 7 height 8
click at [98, 23] on input "No" at bounding box center [96, 22] width 4 height 4
radio input "true"
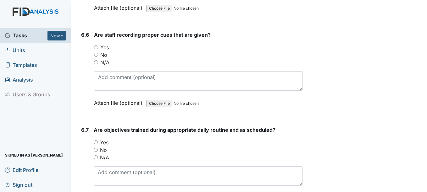
scroll to position [4526, 0]
click at [104, 46] on label "Yes" at bounding box center [104, 47] width 8 height 8
click at [98, 46] on input "Yes" at bounding box center [96, 47] width 4 height 4
radio input "true"
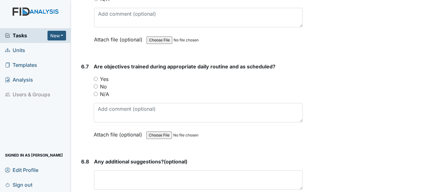
click at [102, 80] on label "Yes" at bounding box center [104, 79] width 8 height 8
click at [98, 80] on input "Yes" at bounding box center [96, 79] width 4 height 4
radio input "true"
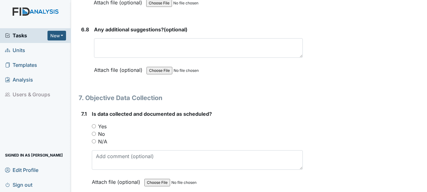
scroll to position [4746, 0]
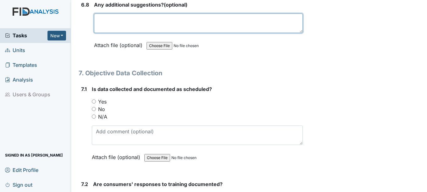
click at [139, 31] on textarea at bounding box center [198, 23] width 208 height 19
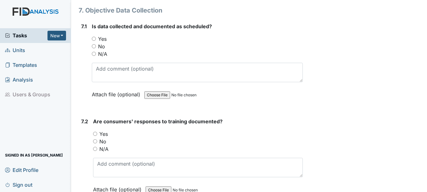
type textarea "N/a"
click at [101, 35] on label "Yes" at bounding box center [102, 39] width 8 height 8
click at [96, 37] on input "Yes" at bounding box center [94, 39] width 4 height 4
radio input "true"
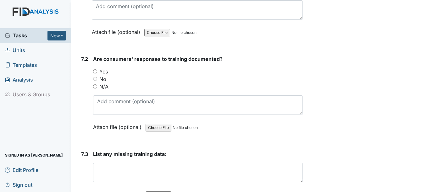
scroll to position [4872, 0]
click at [105, 73] on label "Yes" at bounding box center [103, 72] width 8 height 8
click at [97, 73] on input "Yes" at bounding box center [95, 71] width 4 height 4
radio input "true"
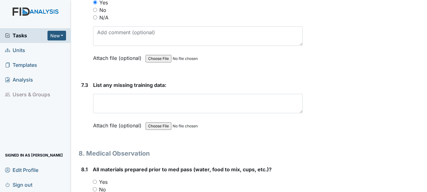
scroll to position [4966, 0]
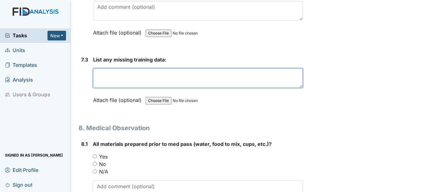
click at [119, 81] on textarea at bounding box center [197, 78] width 209 height 19
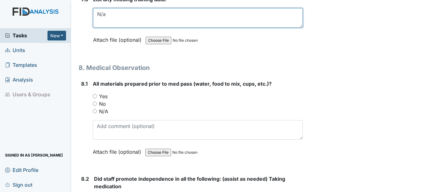
scroll to position [5029, 0]
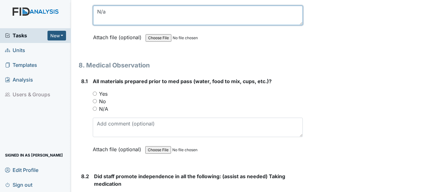
type textarea "N/a"
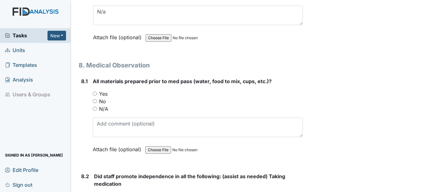
click at [104, 94] on label "Yes" at bounding box center [103, 94] width 8 height 8
click at [97, 94] on input "Yes" at bounding box center [95, 94] width 4 height 4
radio input "true"
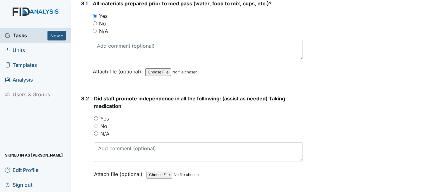
scroll to position [5124, 0]
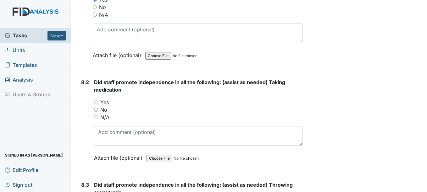
click at [108, 97] on div "Did staff promote independence in all the following: (assist as needed) Taking …" at bounding box center [198, 123] width 208 height 88
click at [102, 102] on label "Yes" at bounding box center [104, 103] width 8 height 8
click at [98, 102] on input "Yes" at bounding box center [96, 102] width 4 height 4
radio input "true"
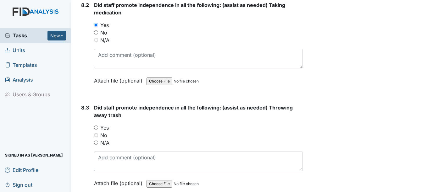
scroll to position [5218, 0]
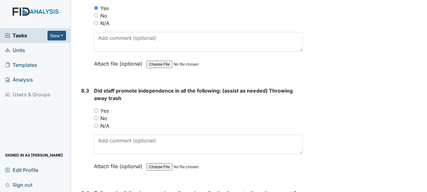
click at [102, 104] on div "Did staff promote independence in all the following: (assist as needed) Throwin…" at bounding box center [198, 131] width 208 height 88
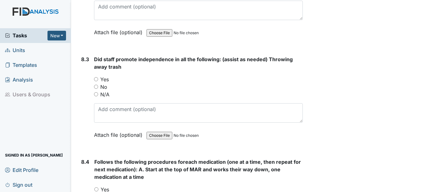
click at [108, 79] on label "Yes" at bounding box center [104, 80] width 8 height 8
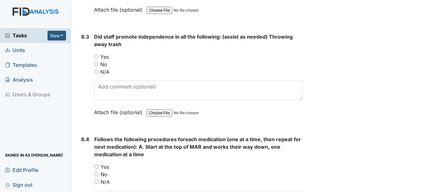
scroll to position [5281, 0]
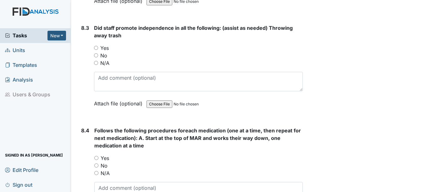
click at [105, 50] on label "Yes" at bounding box center [104, 48] width 8 height 8
click at [98, 50] on input "Yes" at bounding box center [96, 48] width 4 height 4
radio input "true"
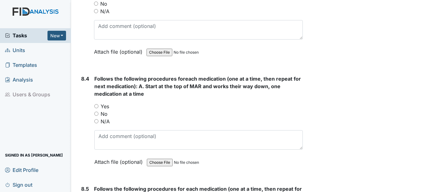
scroll to position [5344, 0]
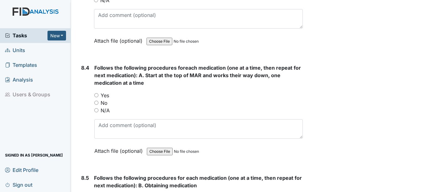
click at [107, 93] on label "Yes" at bounding box center [105, 96] width 8 height 8
click at [98, 93] on input "Yes" at bounding box center [96, 95] width 4 height 4
radio input "true"
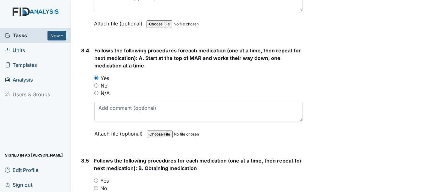
scroll to position [5438, 0]
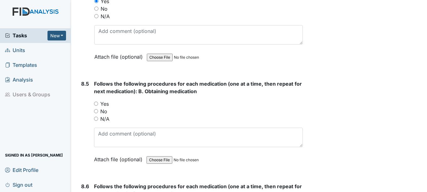
click at [104, 100] on label "Yes" at bounding box center [104, 104] width 8 height 8
click at [98, 102] on input "Yes" at bounding box center [96, 104] width 4 height 4
radio input "true"
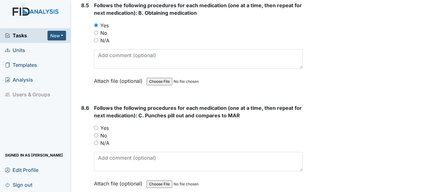
scroll to position [5532, 0]
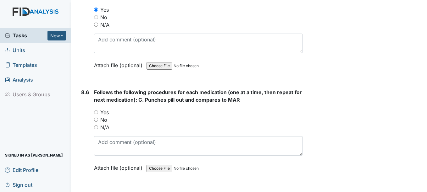
click at [96, 111] on div "Yes" at bounding box center [198, 113] width 208 height 8
click at [105, 112] on label "Yes" at bounding box center [104, 113] width 8 height 8
click at [98, 112] on input "Yes" at bounding box center [96, 112] width 4 height 4
radio input "true"
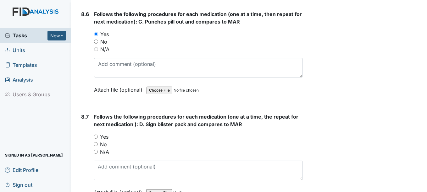
scroll to position [5627, 0]
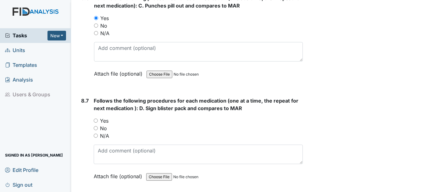
click at [105, 119] on label "Yes" at bounding box center [104, 121] width 8 height 8
click at [98, 119] on input "Yes" at bounding box center [96, 121] width 4 height 4
radio input "true"
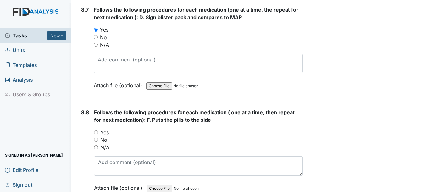
scroll to position [5721, 0]
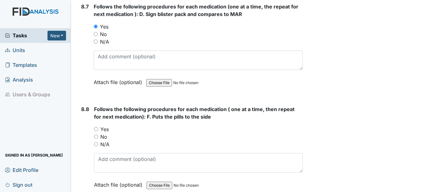
click at [105, 130] on label "Yes" at bounding box center [104, 130] width 8 height 8
click at [98, 130] on input "Yes" at bounding box center [96, 129] width 4 height 4
radio input "true"
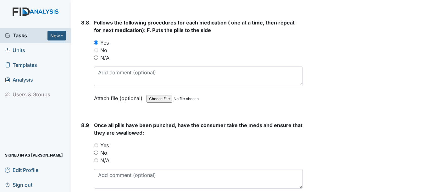
scroll to position [5815, 0]
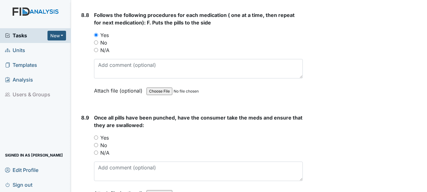
click at [104, 135] on label "Yes" at bounding box center [104, 138] width 8 height 8
click at [98, 136] on input "Yes" at bounding box center [96, 138] width 4 height 4
radio input "true"
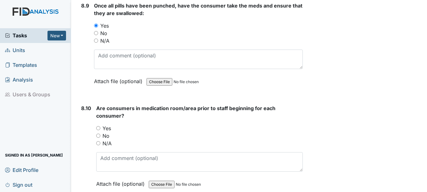
scroll to position [5941, 0]
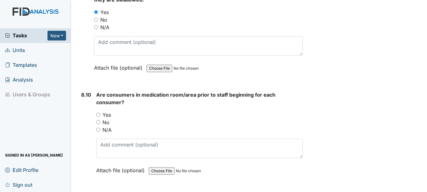
click at [105, 115] on label "Yes" at bounding box center [106, 115] width 8 height 8
click at [100, 115] on input "Yes" at bounding box center [98, 115] width 4 height 4
radio input "true"
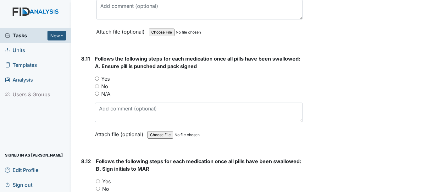
scroll to position [6098, 0]
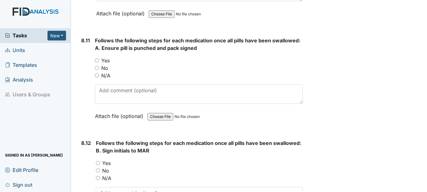
click at [109, 60] on label "Yes" at bounding box center [105, 61] width 8 height 8
click at [99, 60] on input "Yes" at bounding box center [97, 60] width 4 height 4
radio input "true"
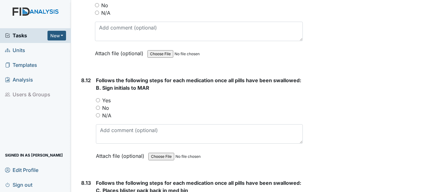
click at [105, 102] on label "Yes" at bounding box center [106, 101] width 8 height 8
click at [100, 102] on input "Yes" at bounding box center [98, 100] width 4 height 4
radio input "true"
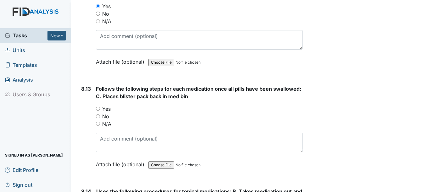
click at [105, 106] on label "Yes" at bounding box center [106, 109] width 8 height 8
click at [100, 107] on input "Yes" at bounding box center [98, 109] width 4 height 4
radio input "true"
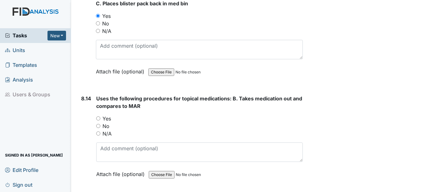
scroll to position [6349, 0]
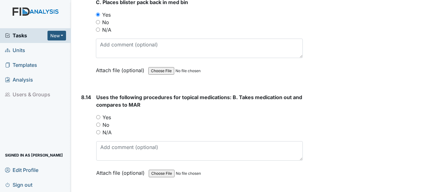
click at [106, 114] on label "Yes" at bounding box center [106, 118] width 8 height 8
click at [100, 115] on input "Yes" at bounding box center [98, 117] width 4 height 4
radio input "true"
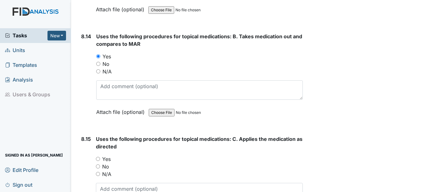
scroll to position [6412, 0]
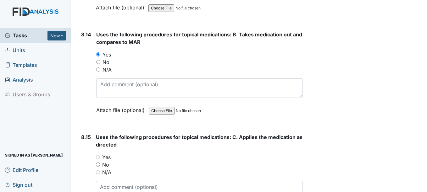
click at [109, 157] on label "Yes" at bounding box center [106, 158] width 8 height 8
click at [100, 157] on input "Yes" at bounding box center [98, 157] width 4 height 4
radio input "true"
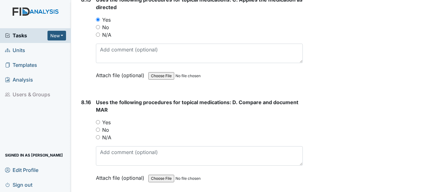
scroll to position [6570, 0]
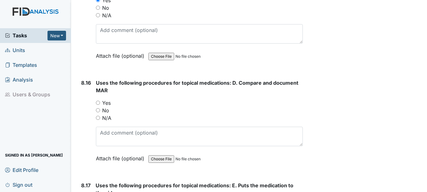
click at [96, 108] on div "No" at bounding box center [199, 111] width 207 height 8
click at [97, 103] on input "Yes" at bounding box center [98, 103] width 4 height 4
radio input "true"
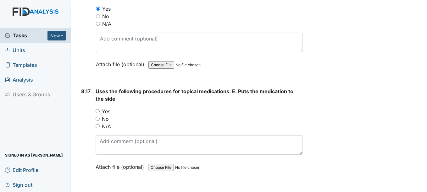
click at [99, 111] on input "Yes" at bounding box center [98, 111] width 4 height 4
radio input "true"
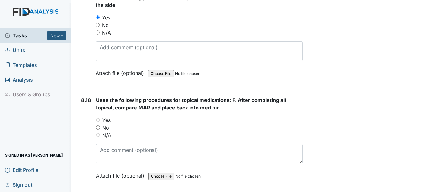
scroll to position [6790, 0]
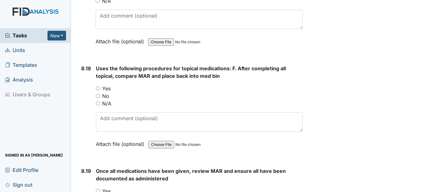
click at [102, 86] on div "Yes" at bounding box center [199, 89] width 207 height 8
click at [102, 89] on div "Yes" at bounding box center [199, 89] width 207 height 8
click at [97, 89] on input "Yes" at bounding box center [98, 88] width 4 height 4
radio input "true"
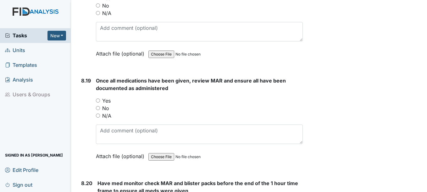
scroll to position [6884, 0]
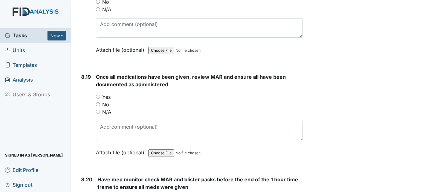
click at [102, 98] on div "Yes" at bounding box center [199, 97] width 207 height 8
click at [101, 97] on div "Yes" at bounding box center [199, 97] width 207 height 8
click at [99, 97] on input "Yes" at bounding box center [98, 97] width 4 height 4
radio input "true"
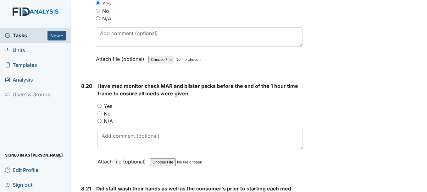
scroll to position [6978, 0]
click at [99, 103] on div "Yes" at bounding box center [199, 106] width 205 height 8
click at [100, 106] on input "Yes" at bounding box center [99, 105] width 4 height 4
radio input "true"
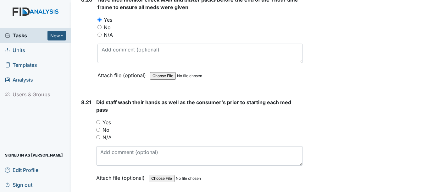
scroll to position [7072, 0]
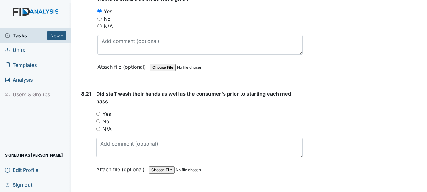
click at [97, 112] on div "Yes" at bounding box center [199, 114] width 206 height 8
click at [106, 113] on label "Yes" at bounding box center [106, 114] width 8 height 8
click at [100, 113] on input "Yes" at bounding box center [98, 114] width 4 height 4
radio input "true"
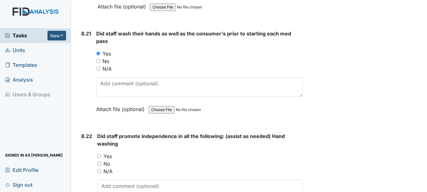
scroll to position [7135, 0]
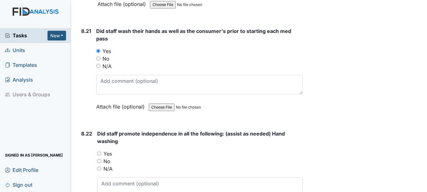
click at [102, 152] on div "Yes" at bounding box center [199, 154] width 205 height 8
click at [101, 153] on input "Yes" at bounding box center [99, 154] width 4 height 4
radio input "true"
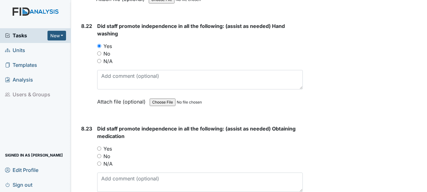
scroll to position [7261, 0]
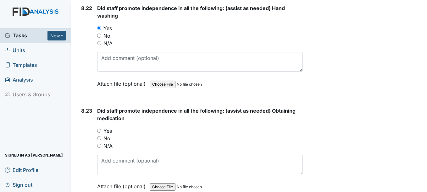
click at [101, 130] on input "Yes" at bounding box center [99, 131] width 4 height 4
radio input "true"
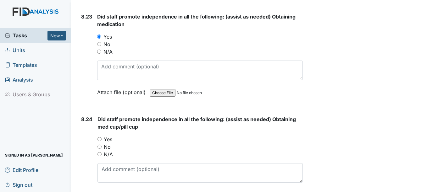
click at [109, 136] on div "You must select one of the below options. Yes No N/A" at bounding box center [199, 147] width 205 height 23
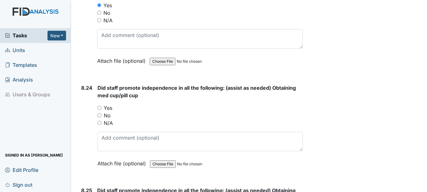
click at [110, 108] on label "Yes" at bounding box center [108, 108] width 8 height 8
click at [102, 108] on input "Yes" at bounding box center [99, 108] width 4 height 4
radio input "true"
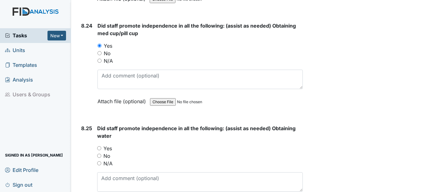
scroll to position [7450, 0]
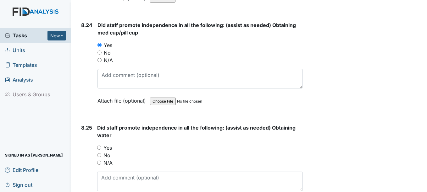
click at [107, 150] on label "Yes" at bounding box center [107, 148] width 8 height 8
click at [101, 150] on input "Yes" at bounding box center [99, 148] width 4 height 4
radio input "true"
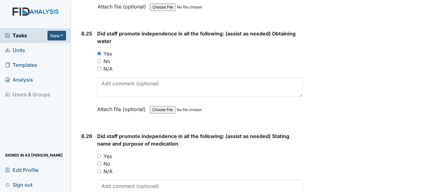
scroll to position [7575, 0]
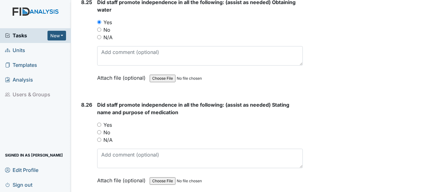
click at [109, 125] on label "Yes" at bounding box center [107, 125] width 8 height 8
click at [101, 125] on input "Yes" at bounding box center [99, 125] width 4 height 4
radio input "true"
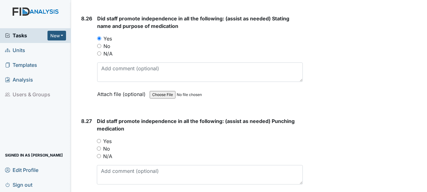
scroll to position [7670, 0]
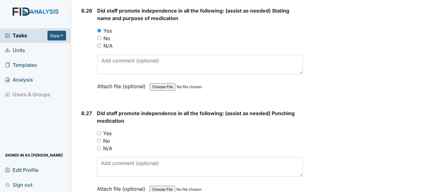
click at [109, 133] on label "Yes" at bounding box center [107, 134] width 8 height 8
click at [101, 133] on input "Yes" at bounding box center [99, 133] width 4 height 4
radio input "true"
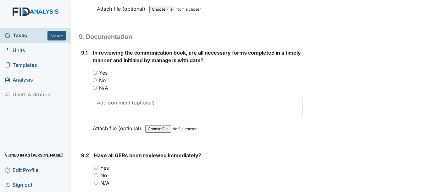
scroll to position [7858, 0]
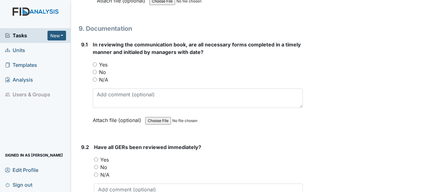
click at [100, 65] on label "Yes" at bounding box center [103, 65] width 8 height 8
click at [97, 65] on input "Yes" at bounding box center [95, 65] width 4 height 4
radio input "true"
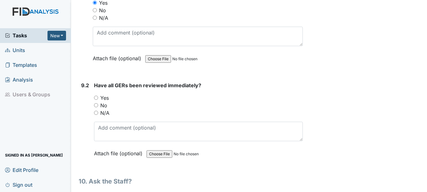
scroll to position [7921, 0]
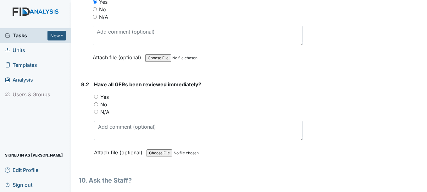
click at [102, 99] on label "Yes" at bounding box center [104, 97] width 8 height 8
click at [98, 99] on input "Yes" at bounding box center [96, 97] width 4 height 4
radio input "true"
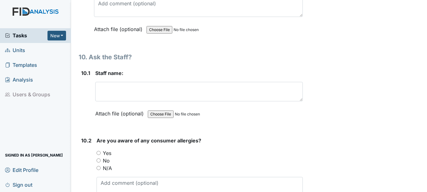
scroll to position [8078, 0]
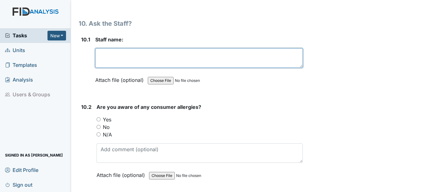
click at [162, 53] on textarea at bounding box center [198, 57] width 207 height 19
type textarea "d"
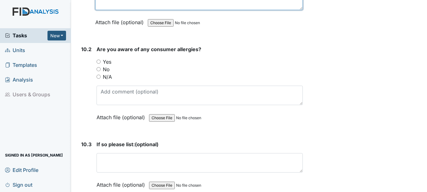
scroll to position [8141, 0]
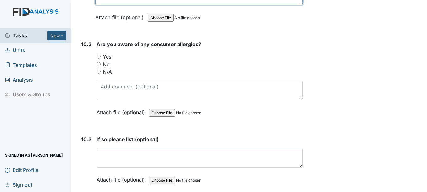
type textarea "Hope Norman"
click at [108, 54] on label "Yes" at bounding box center [107, 57] width 8 height 8
click at [101, 55] on input "Yes" at bounding box center [98, 57] width 4 height 4
radio input "true"
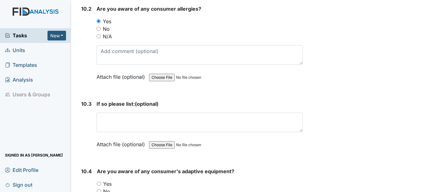
scroll to position [8173, 0]
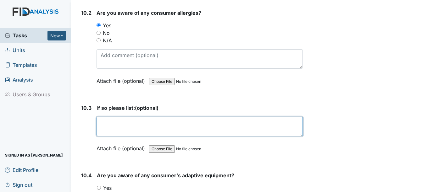
drag, startPoint x: 113, startPoint y: 128, endPoint x: 112, endPoint y: 131, distance: 3.3
click at [113, 128] on textarea at bounding box center [199, 126] width 206 height 19
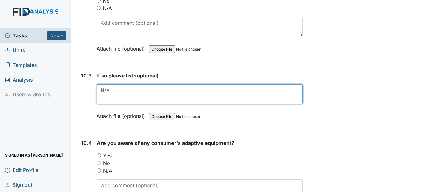
scroll to position [8235, 0]
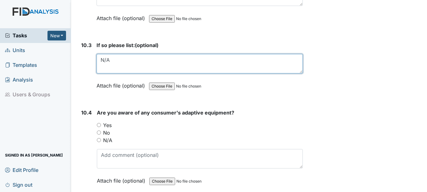
type textarea "N/A"
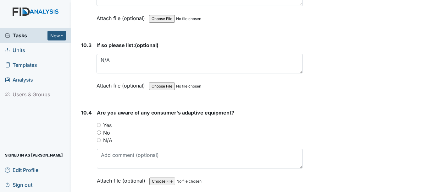
click at [107, 125] on label "Yes" at bounding box center [107, 126] width 8 height 8
click at [101, 125] on input "Yes" at bounding box center [99, 125] width 4 height 4
radio input "true"
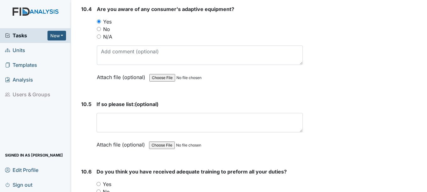
scroll to position [8330, 0]
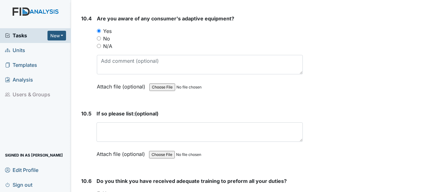
click at [108, 37] on label "No" at bounding box center [106, 39] width 7 height 8
click at [101, 37] on input "No" at bounding box center [99, 38] width 4 height 4
radio input "true"
click at [106, 48] on label "N/A" at bounding box center [107, 46] width 9 height 8
click at [101, 48] on input "N/A" at bounding box center [99, 46] width 4 height 4
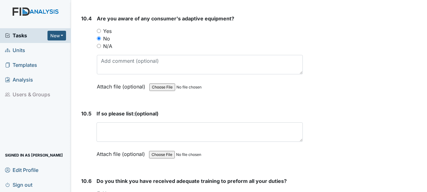
radio input "true"
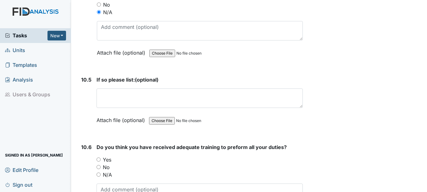
scroll to position [8393, 0]
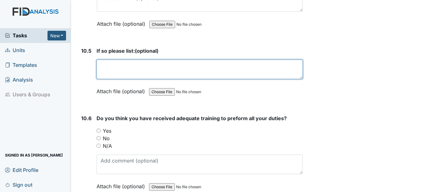
click at [138, 66] on textarea at bounding box center [199, 69] width 206 height 19
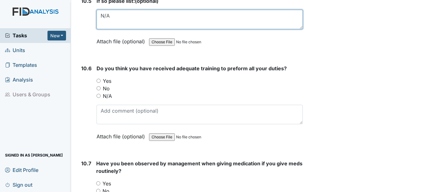
scroll to position [8455, 0]
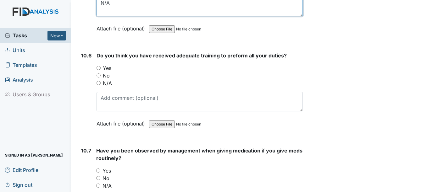
type textarea "N/A"
click at [111, 69] on label "Yes" at bounding box center [107, 68] width 8 height 8
click at [101, 69] on input "Yes" at bounding box center [98, 68] width 4 height 4
radio input "true"
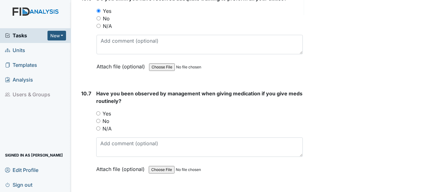
scroll to position [8518, 0]
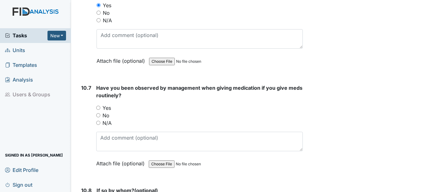
click at [107, 106] on label "Yes" at bounding box center [106, 108] width 8 height 8
click at [100, 106] on input "Yes" at bounding box center [98, 108] width 4 height 4
radio input "true"
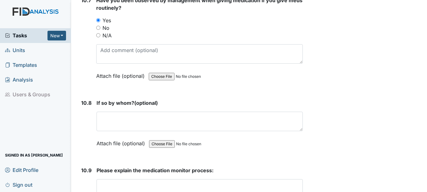
scroll to position [8613, 0]
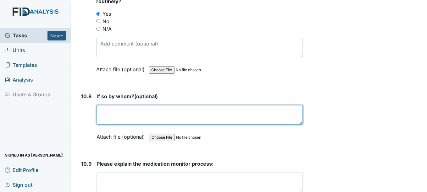
click at [108, 106] on textarea at bounding box center [199, 114] width 206 height 19
type textarea "n"
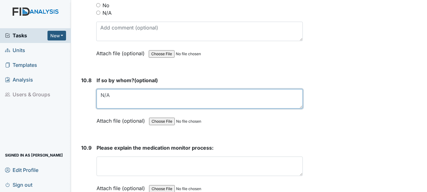
scroll to position [8665, 0]
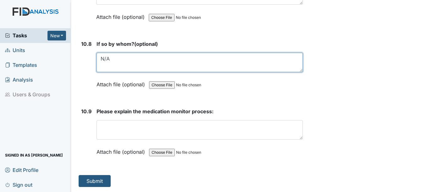
type textarea "N/A"
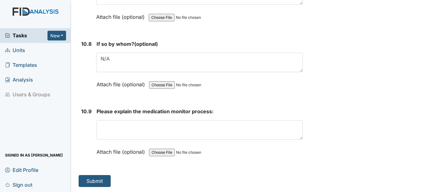
click at [120, 121] on div "Please explain the medication monitor process: This field is required. Attach f…" at bounding box center [199, 134] width 206 height 52
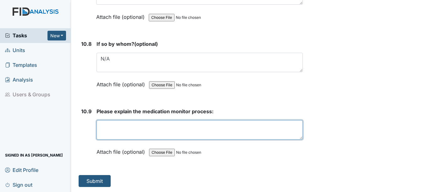
click at [121, 124] on textarea at bounding box center [199, 129] width 206 height 19
type textarea "N/A"
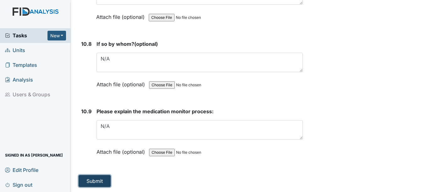
click at [95, 180] on button "Submit" at bounding box center [95, 181] width 32 height 12
